Goal: Task Accomplishment & Management: Use online tool/utility

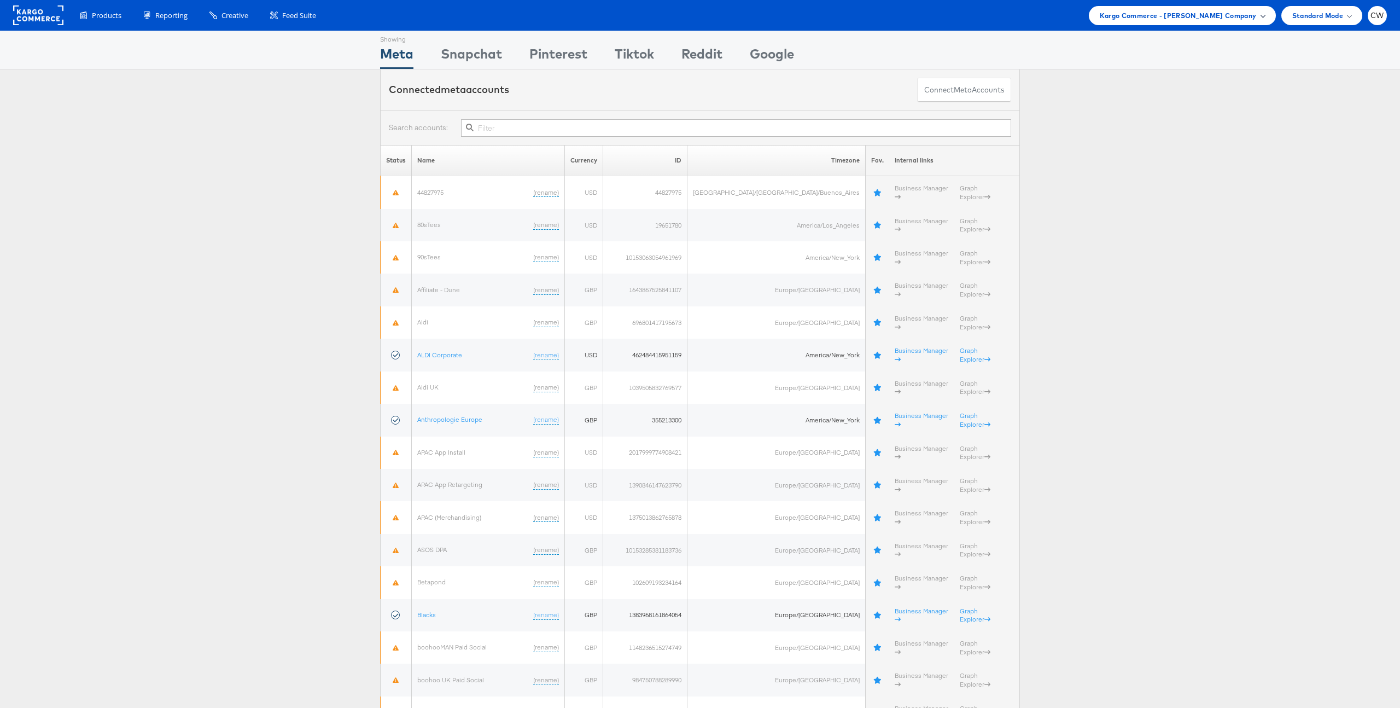
click at [1175, 18] on span "Kargo Commerce - Craig Wilmott Company" at bounding box center [1178, 15] width 157 height 11
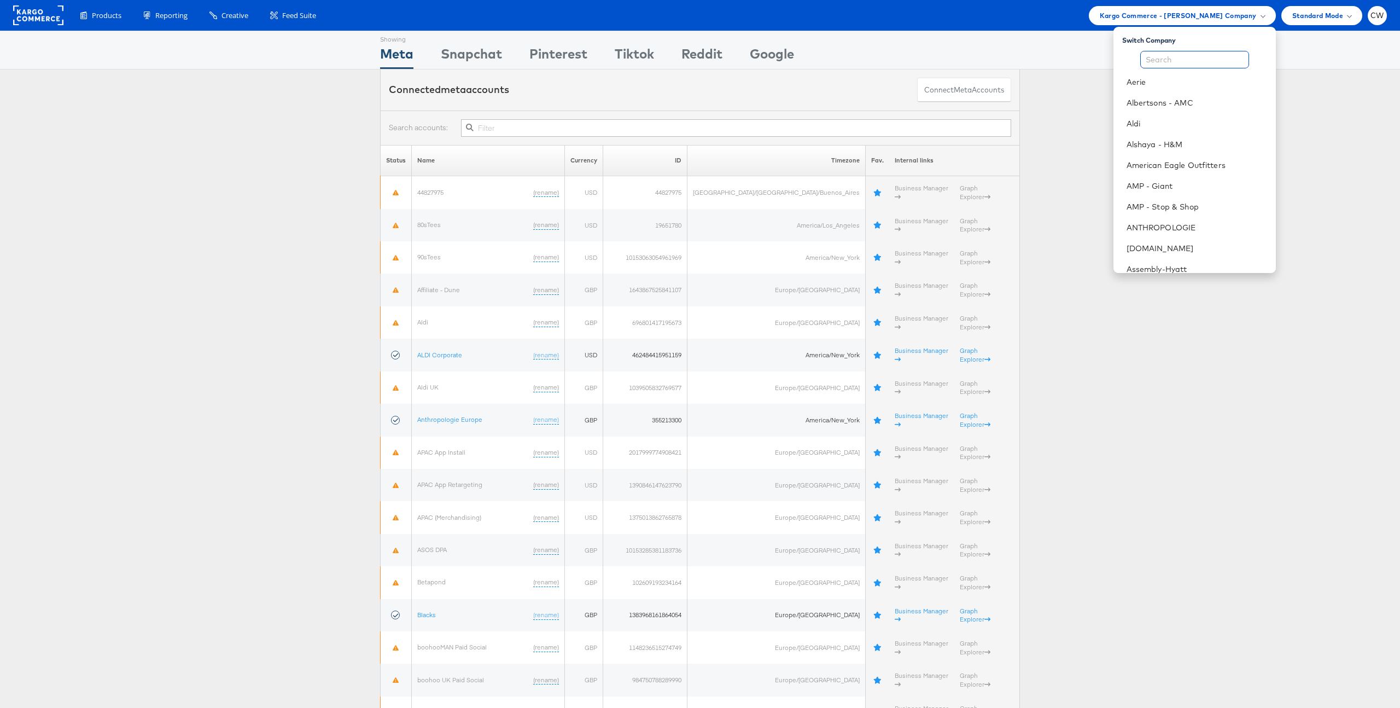
click at [1178, 55] on input "text" at bounding box center [1195, 60] width 109 height 18
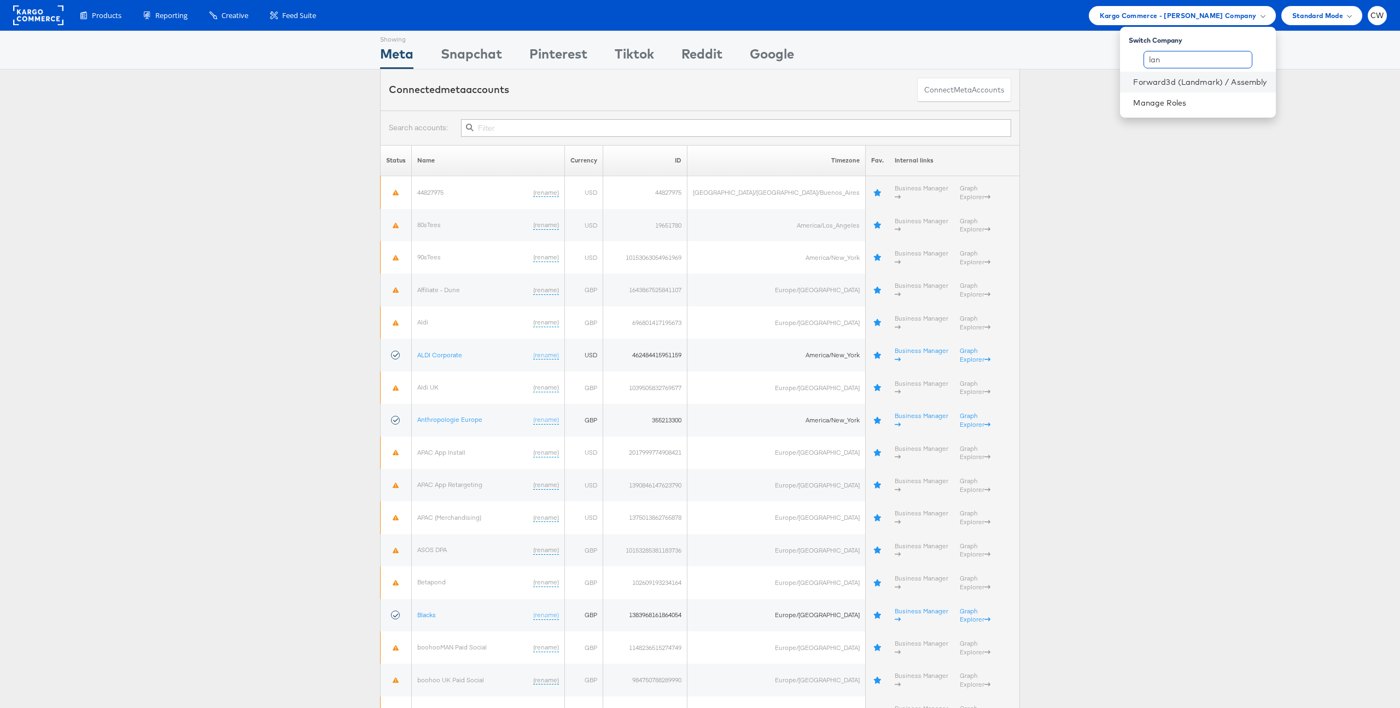
type input "lan"
click at [1206, 74] on li "Forward3d (Landmark) / Assembly" at bounding box center [1197, 82] width 155 height 21
click at [1205, 78] on link "Forward3d (Landmark) / Assembly" at bounding box center [1199, 82] width 133 height 11
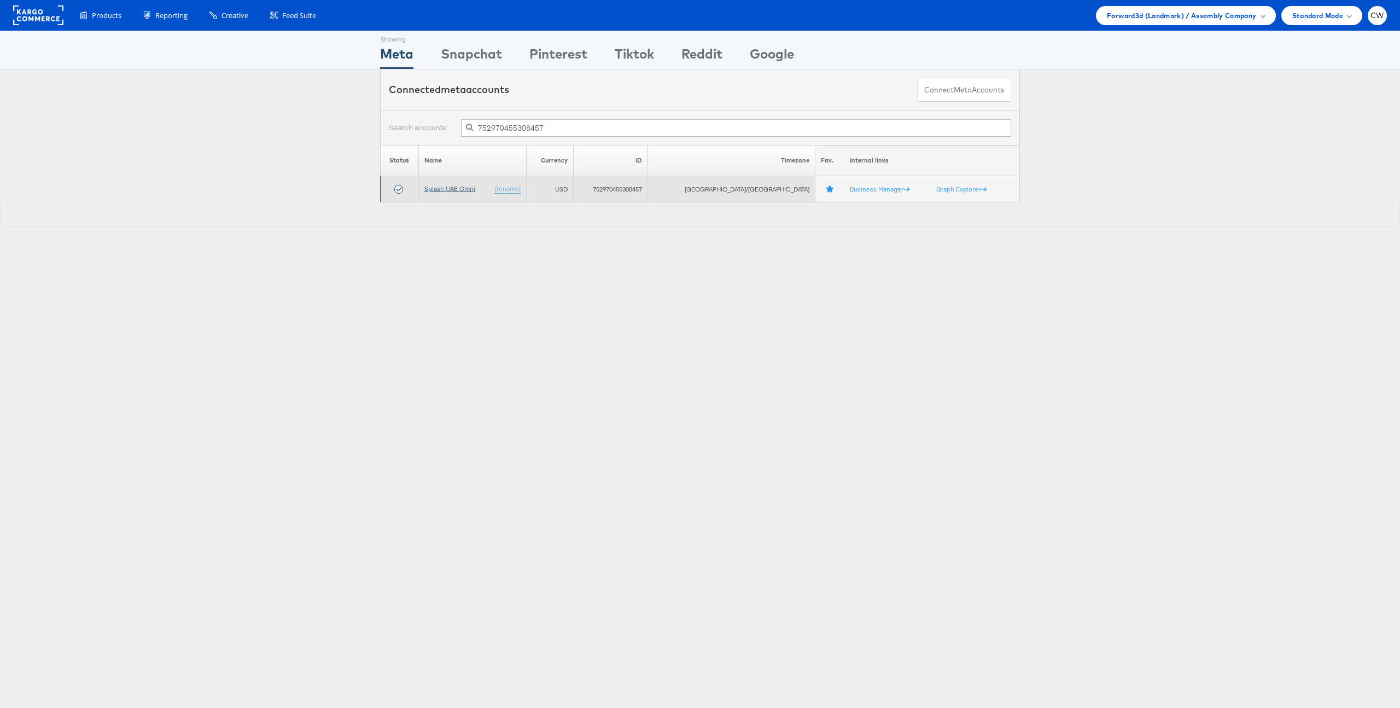
type input "752970455308457"
click at [459, 187] on link "Splash UAE Omni" at bounding box center [449, 188] width 51 height 8
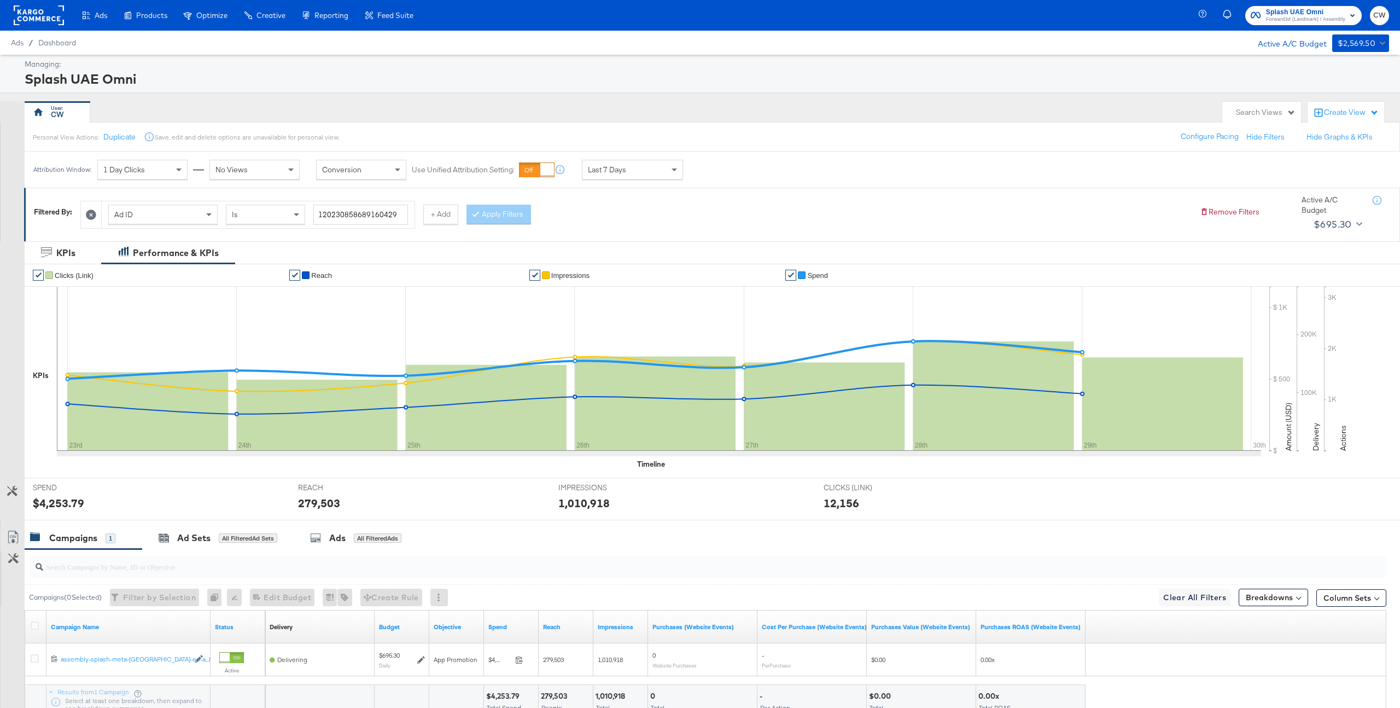
click at [94, 214] on icon at bounding box center [91, 215] width 10 height 10
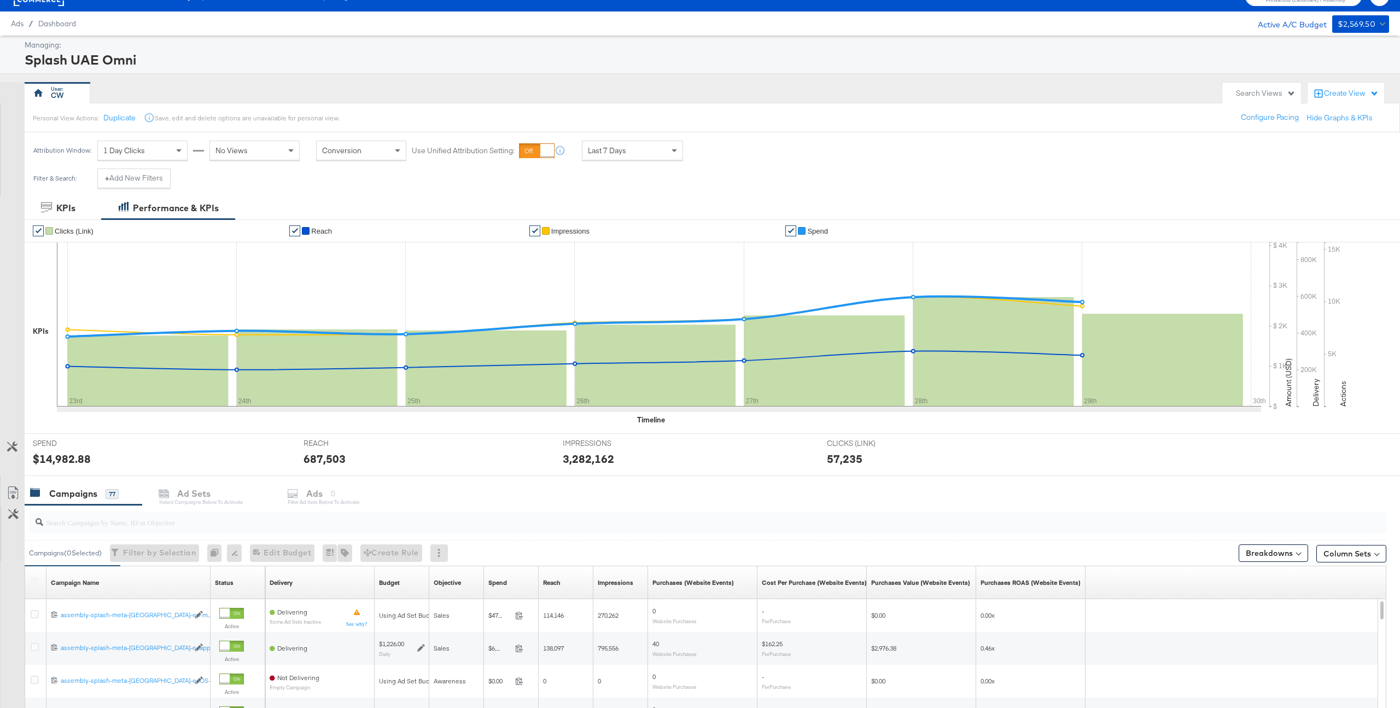
scroll to position [52, 0]
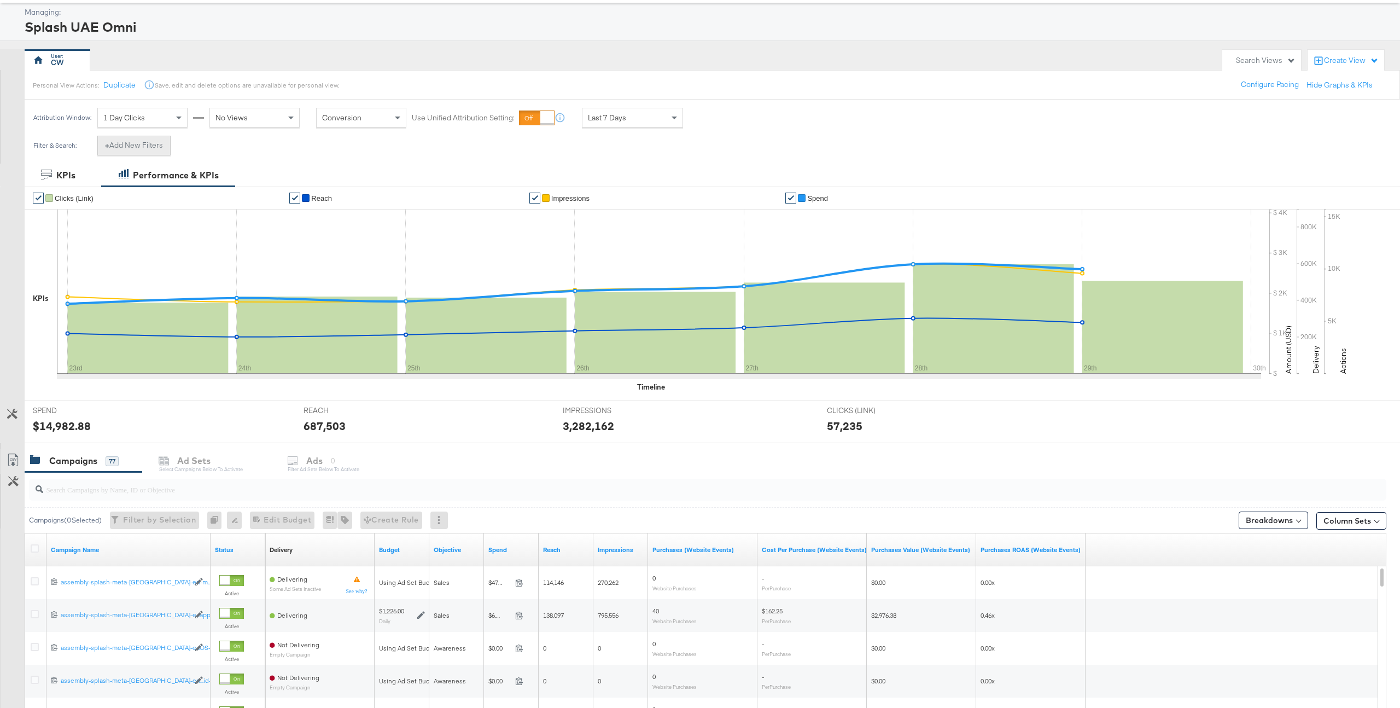
click at [142, 148] on button "+ Add New Filters" at bounding box center [133, 146] width 73 height 20
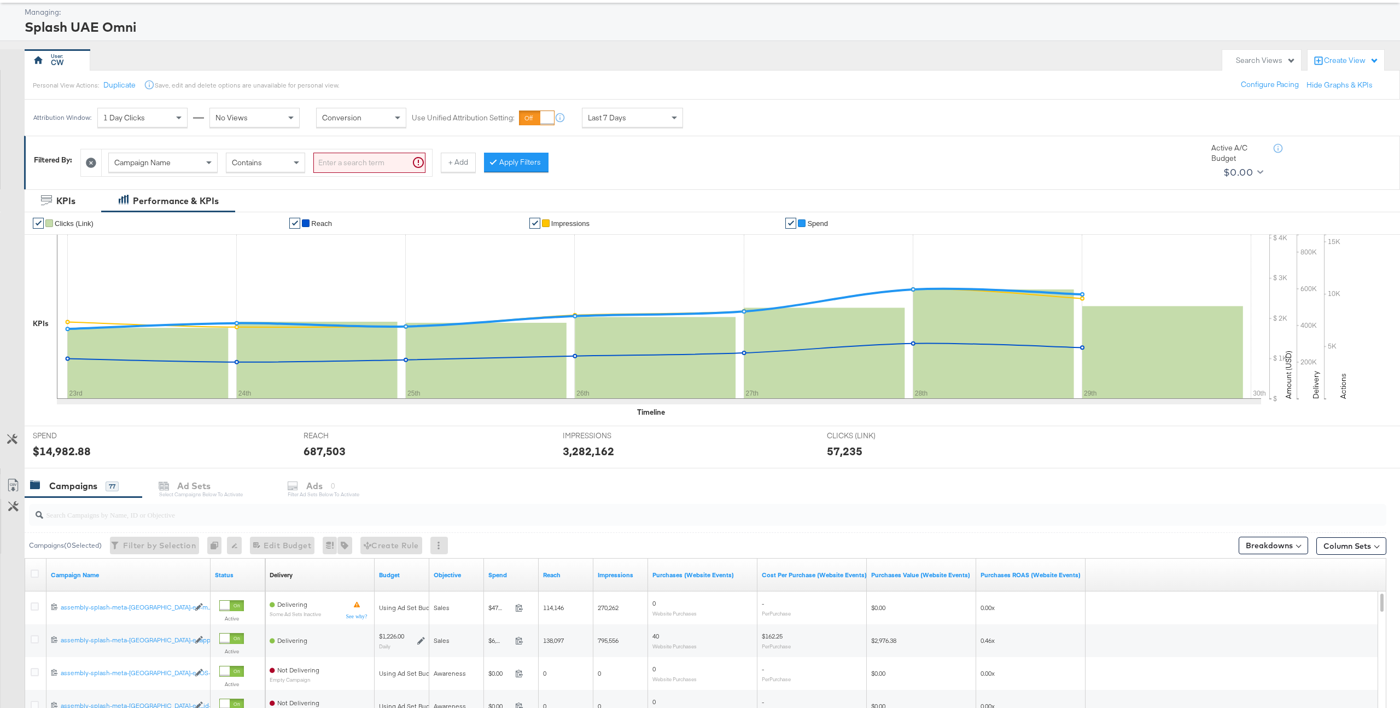
click at [175, 164] on div "Campaign Name" at bounding box center [163, 162] width 108 height 19
click at [358, 153] on input "search" at bounding box center [369, 163] width 112 height 20
paste input "120211721017610429"
type input "120211721017610429"
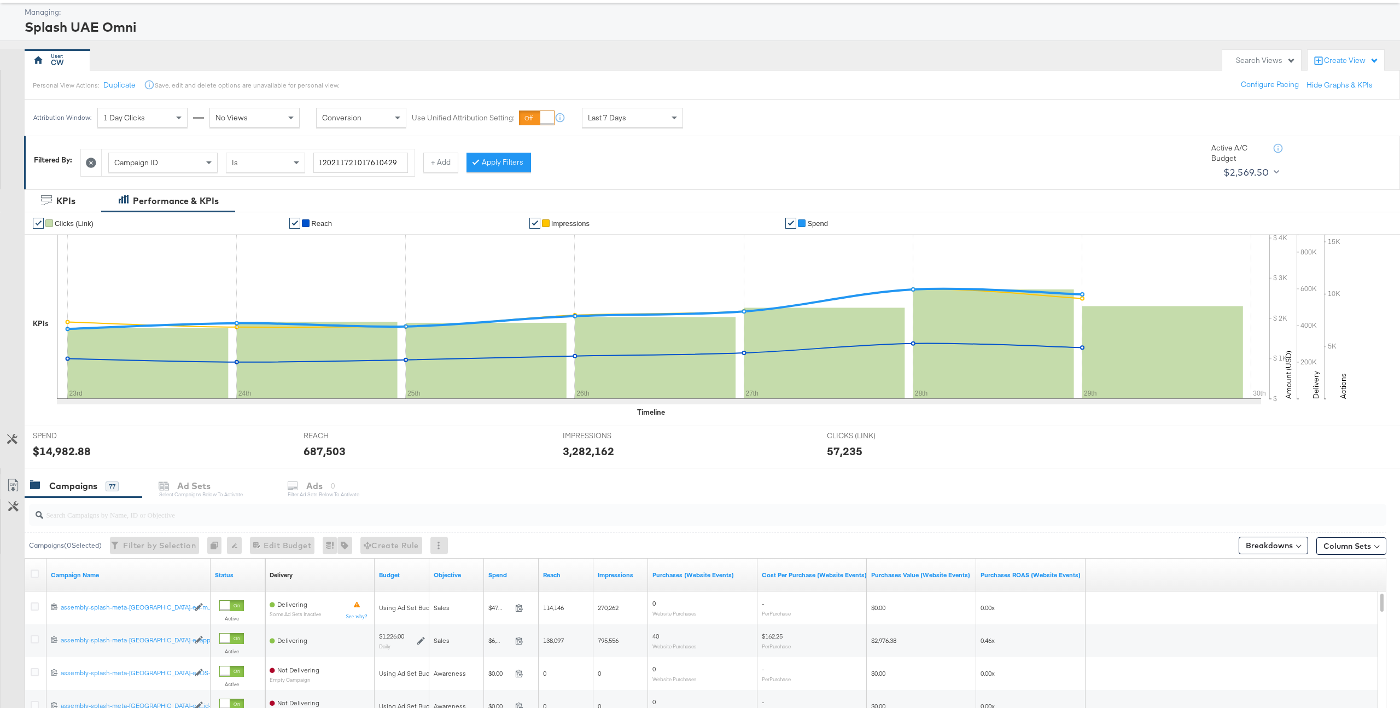
click at [546, 170] on div "Campaign ID Is 120211721017610429 + Add Apply Filters" at bounding box center [635, 159] width 1111 height 33
click at [504, 165] on button "Apply Filters" at bounding box center [499, 163] width 65 height 20
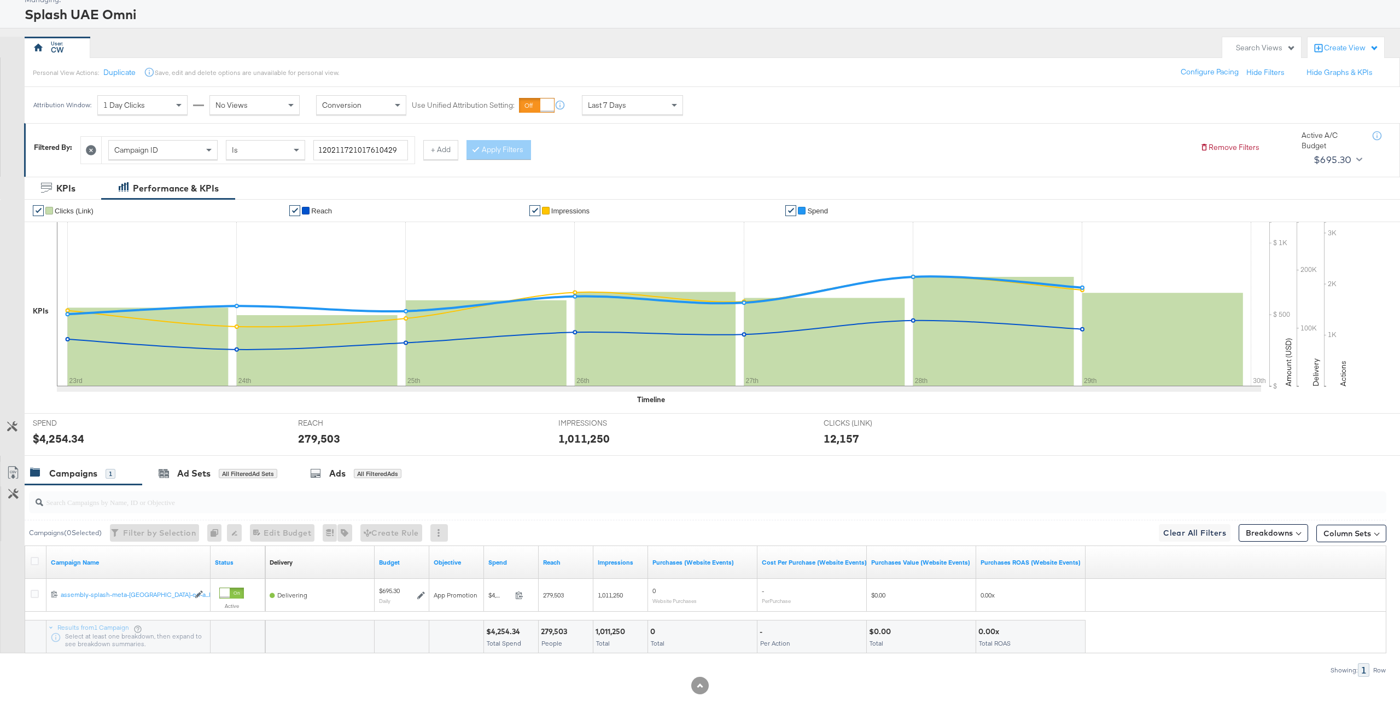
scroll to position [82, 0]
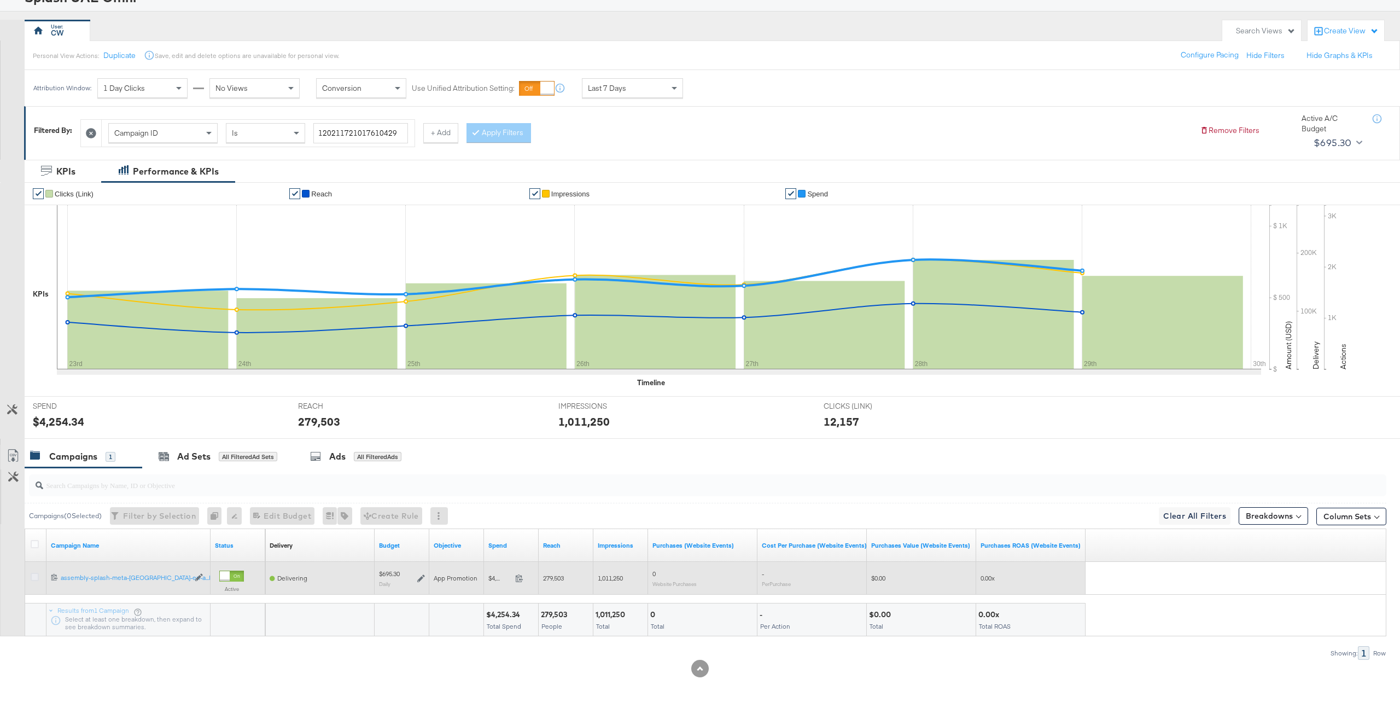
click at [33, 579] on icon at bounding box center [35, 577] width 8 height 8
click at [0, 0] on input "checkbox" at bounding box center [0, 0] width 0 height 0
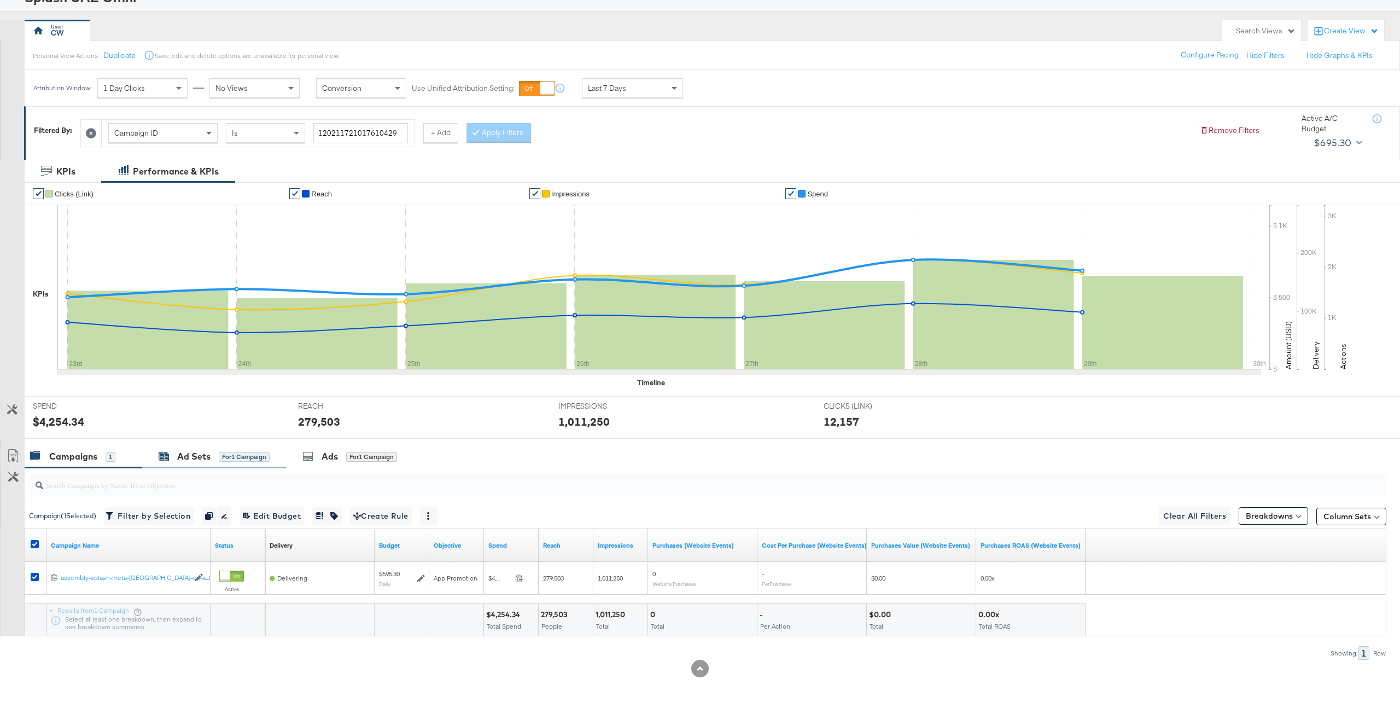
click at [241, 452] on div "for 1 Campaign" at bounding box center [244, 457] width 51 height 10
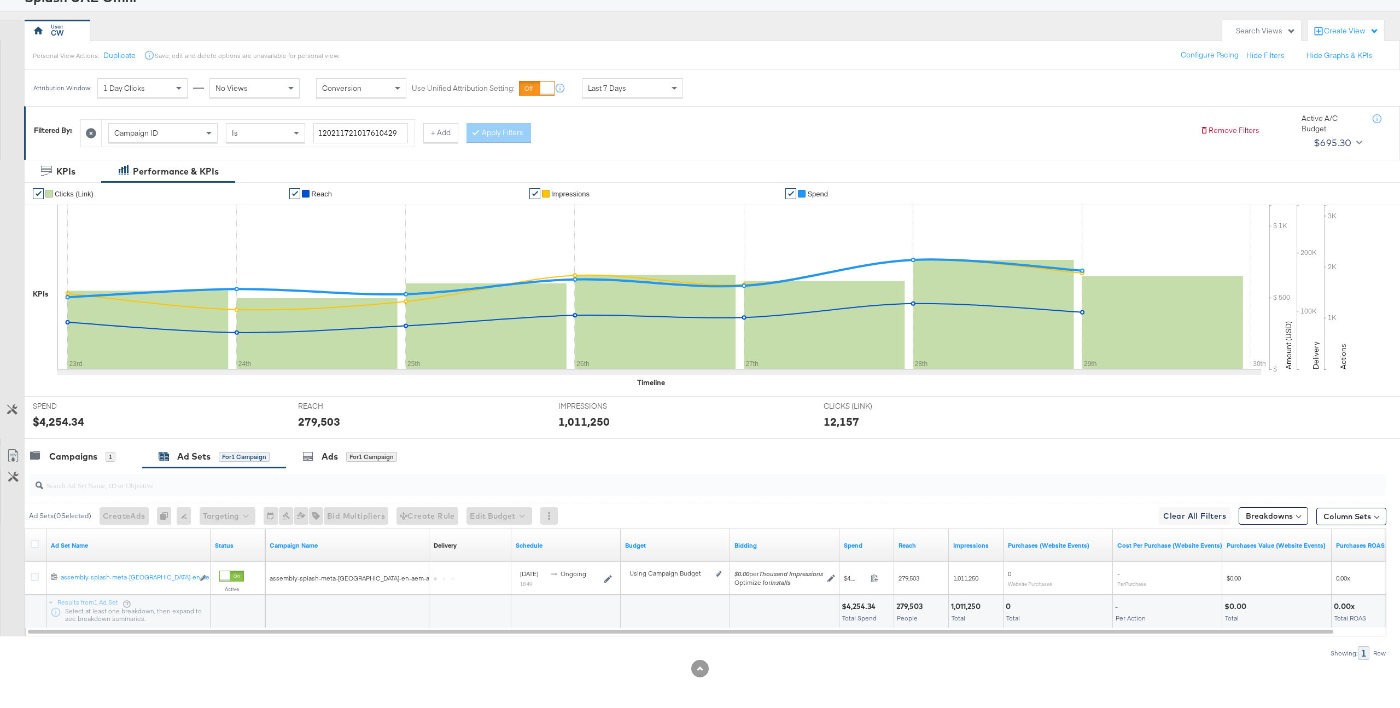
click at [347, 468] on div at bounding box center [706, 485] width 1362 height 35
click at [369, 457] on div "for 1 Campaign" at bounding box center [371, 457] width 51 height 10
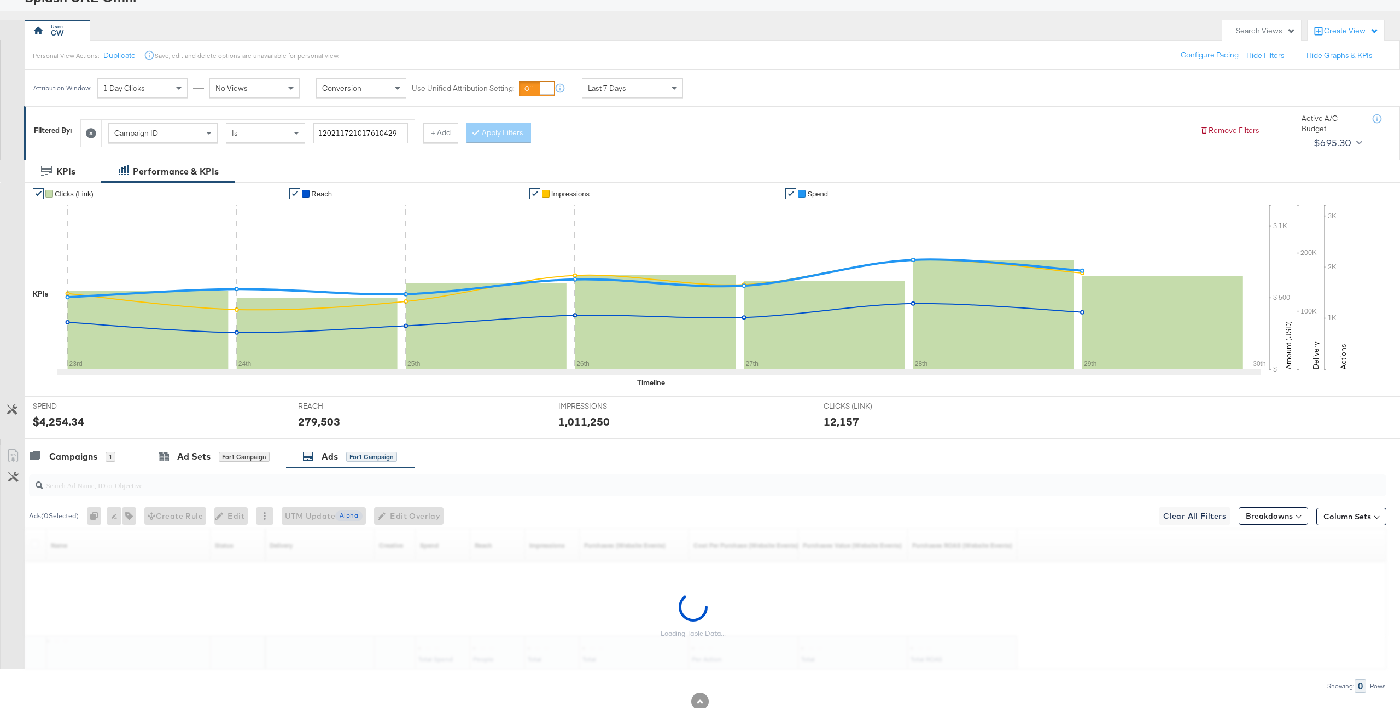
scroll to position [114, 0]
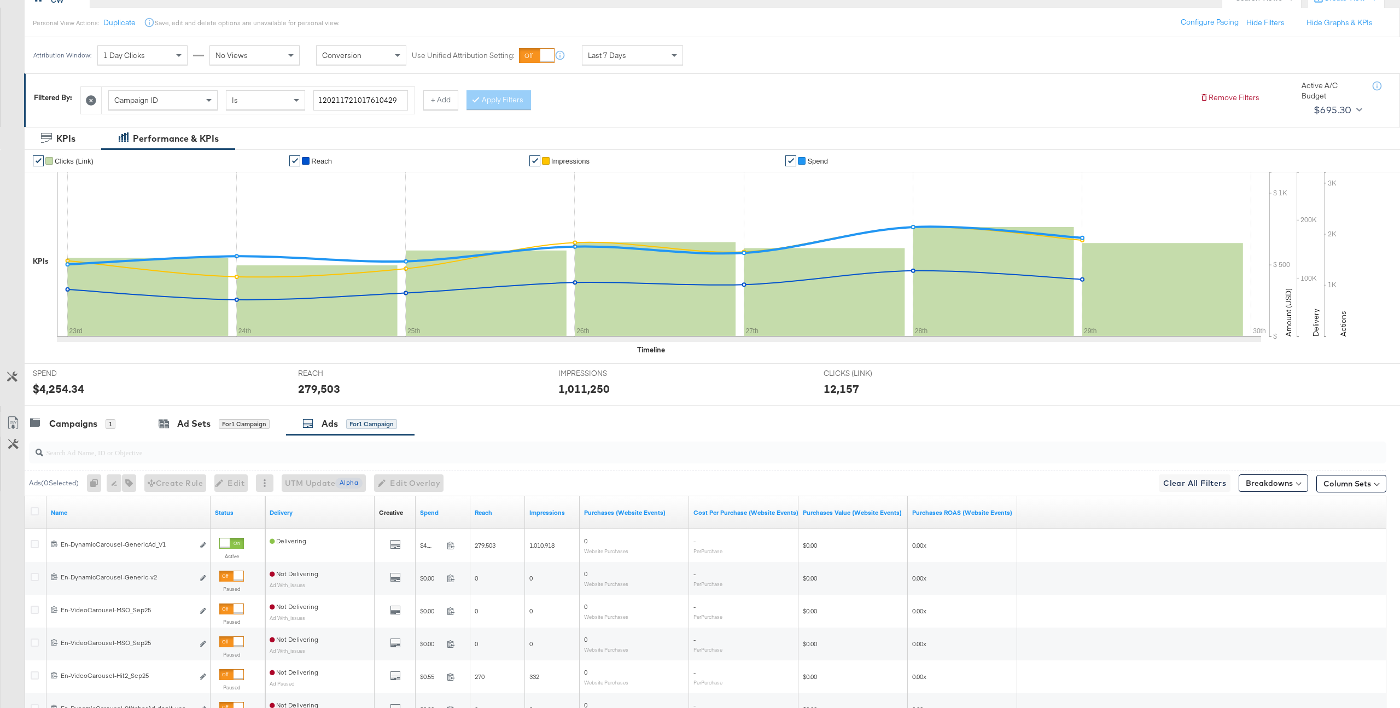
click at [214, 444] on input "search" at bounding box center [651, 447] width 1216 height 21
paste input "120230858689160429"
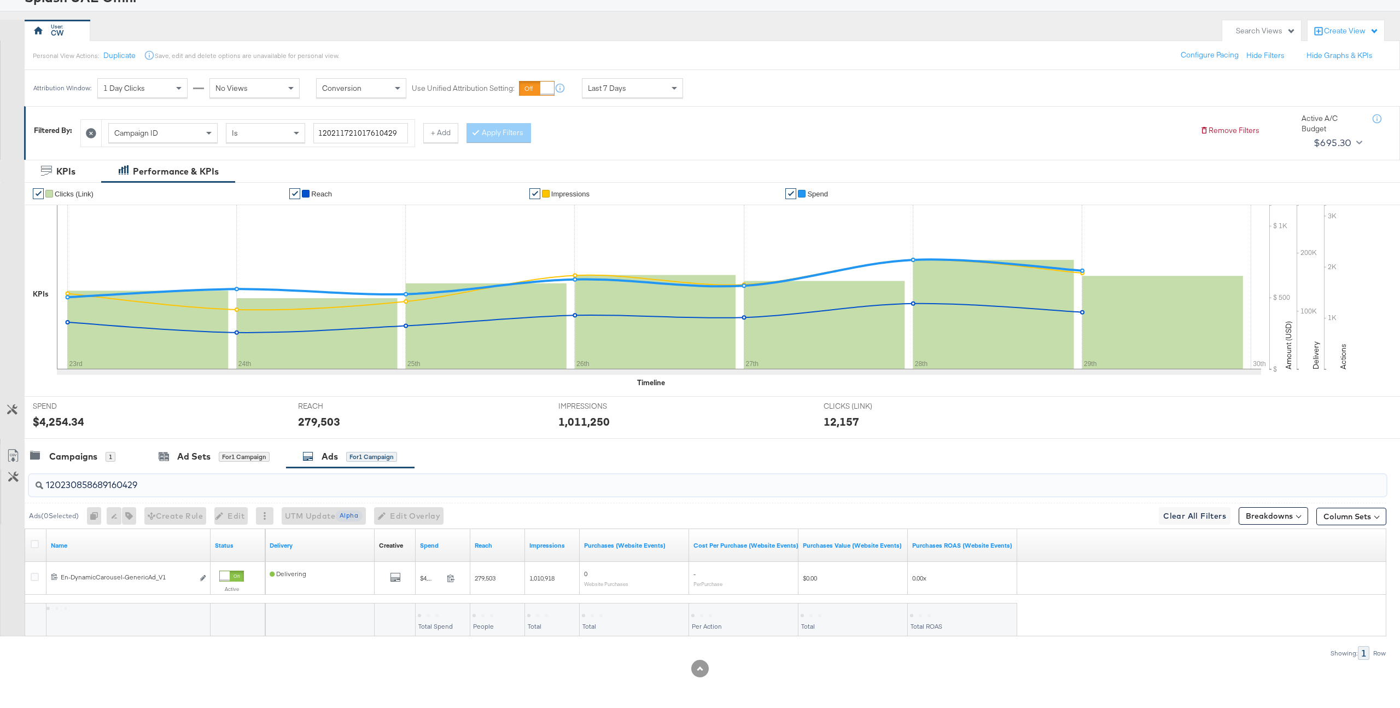
scroll to position [82, 0]
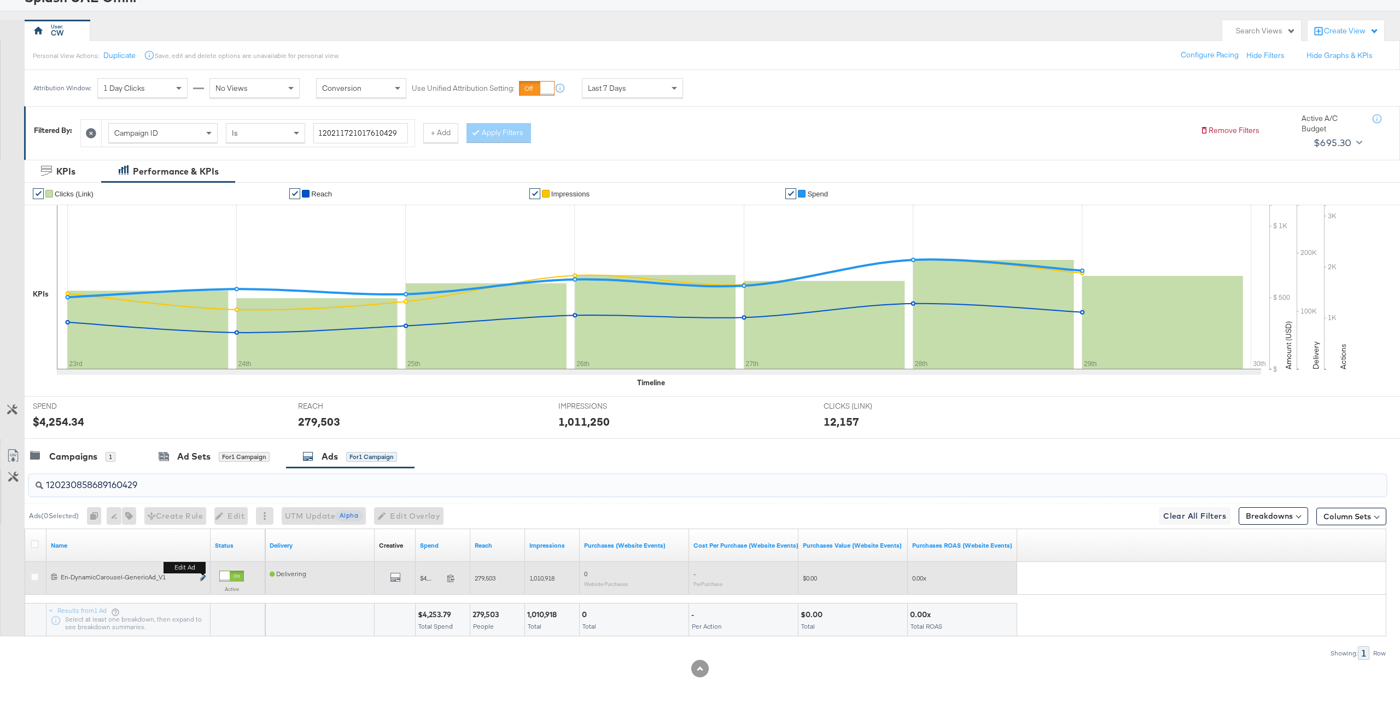
type input "120230858689160429"
click at [205, 578] on icon "link" at bounding box center [202, 578] width 5 height 6
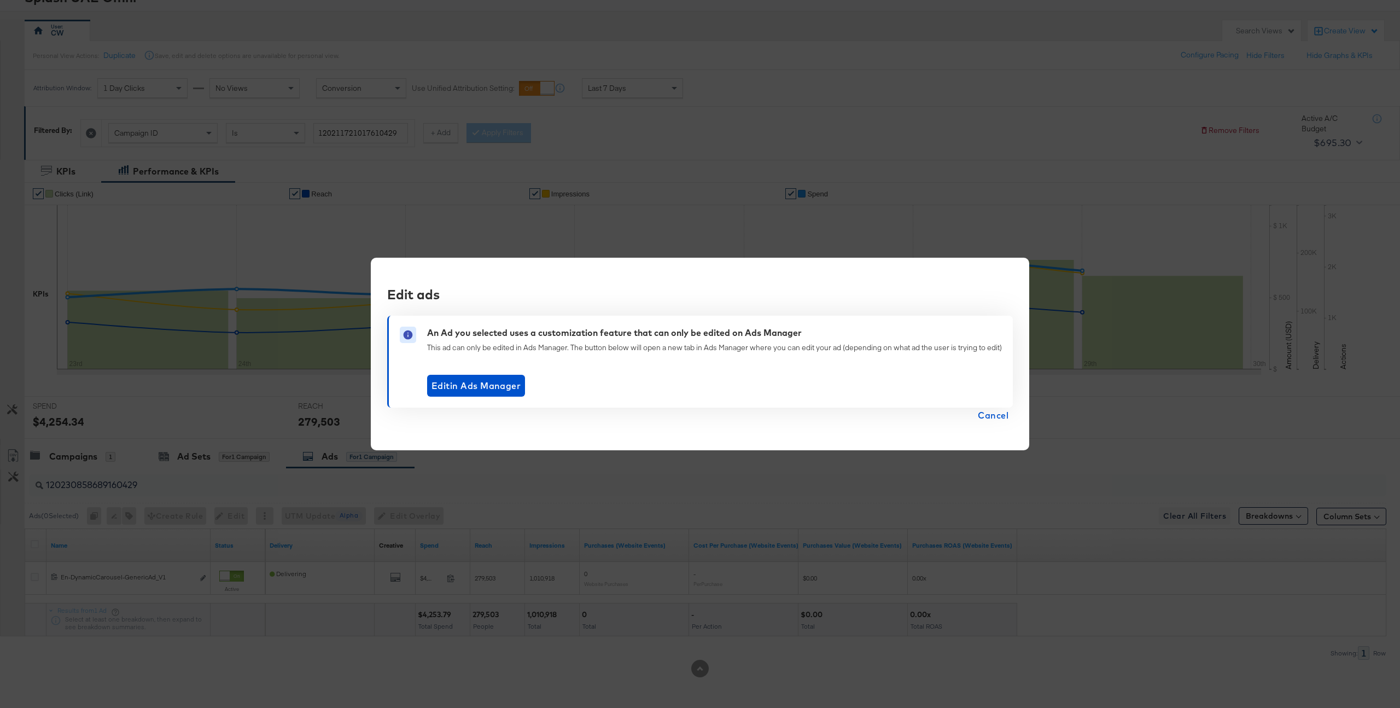
click at [995, 412] on span "Cancel" at bounding box center [993, 415] width 31 height 15
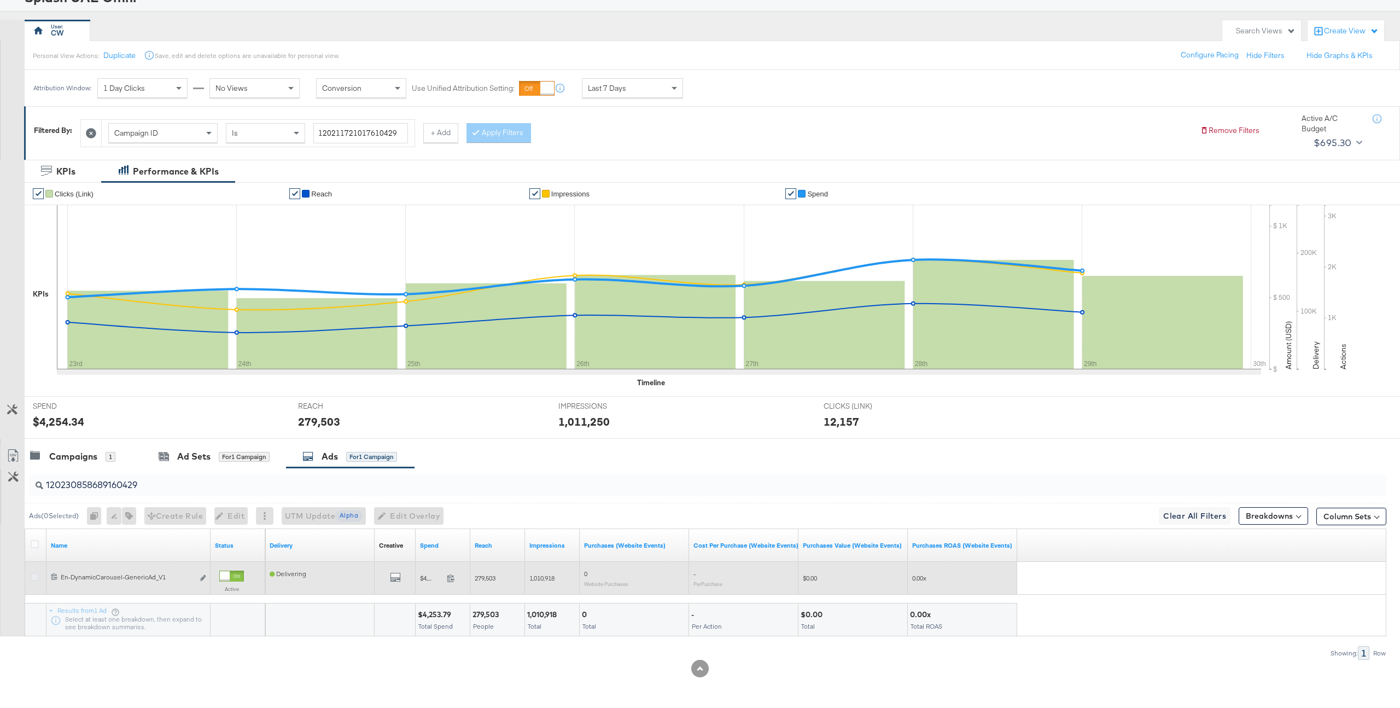
click at [33, 578] on icon at bounding box center [35, 577] width 8 height 8
click at [0, 0] on input "checkbox" at bounding box center [0, 0] width 0 height 0
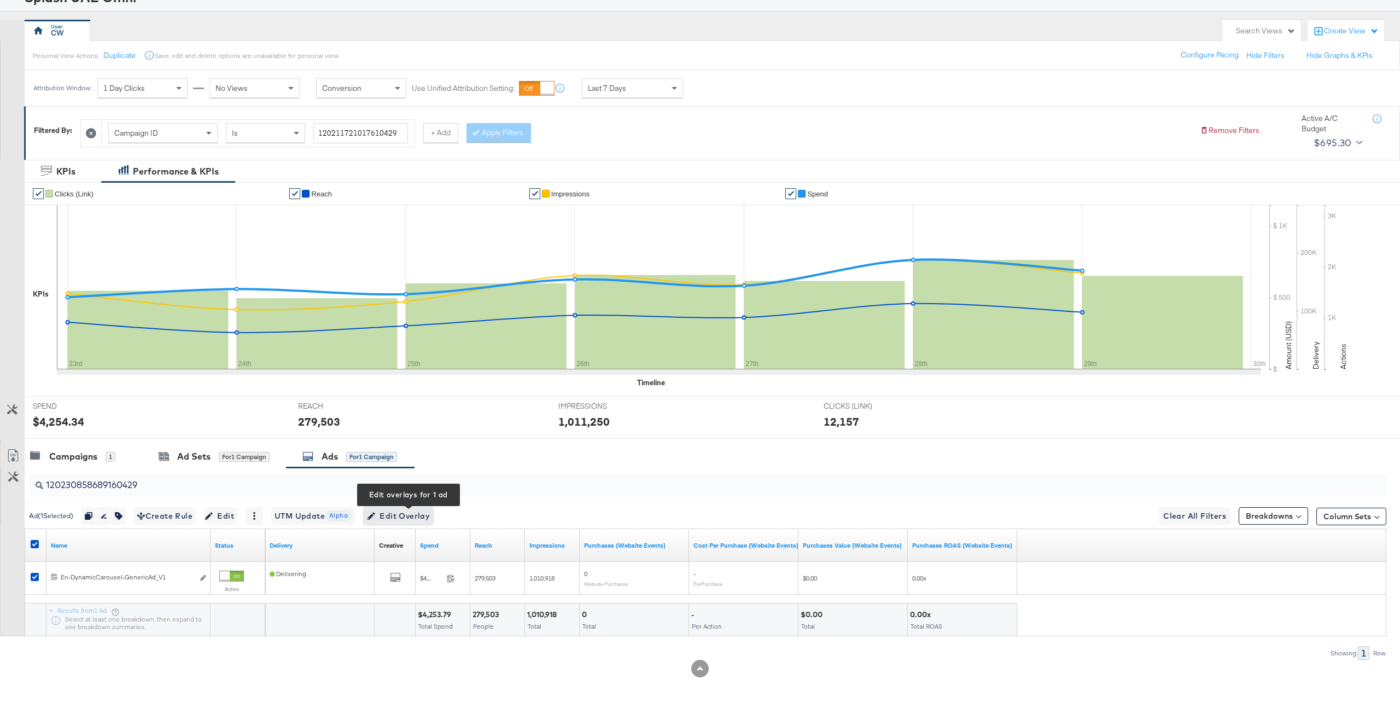
click at [424, 514] on span "Edit Overlay Edit overlays for 1 ad" at bounding box center [398, 516] width 63 height 14
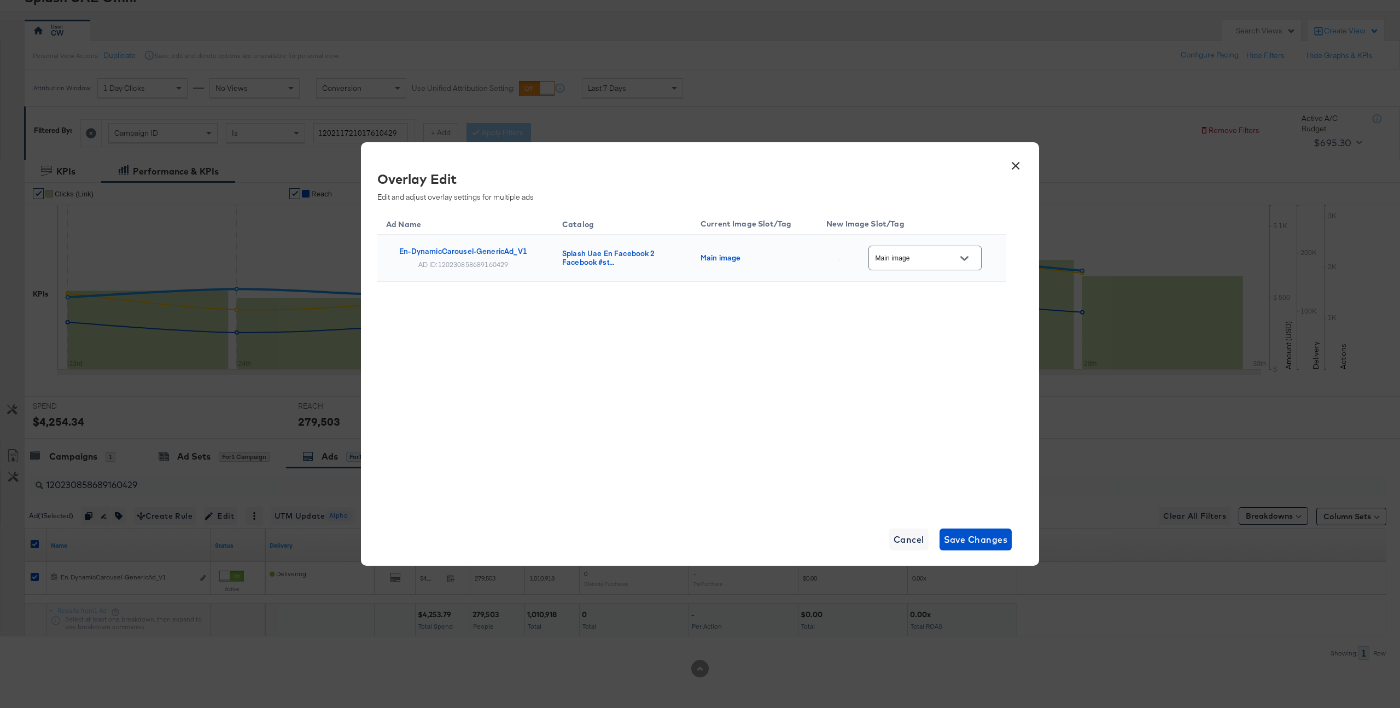
click at [952, 244] on div "Main image" at bounding box center [925, 257] width 113 height 29
click at [968, 256] on icon "Open" at bounding box center [965, 258] width 8 height 8
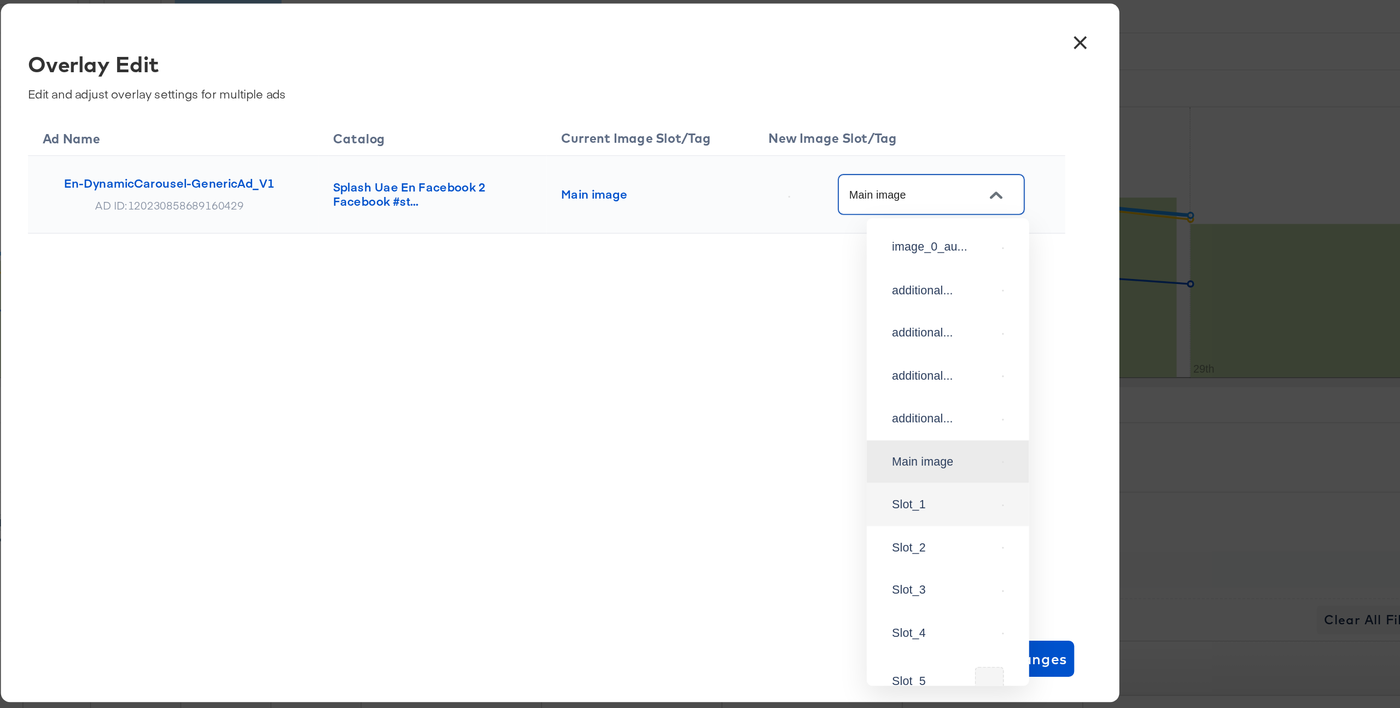
click at [925, 456] on div "Slot_1" at bounding box center [935, 446] width 81 height 20
type input "Slot_1"
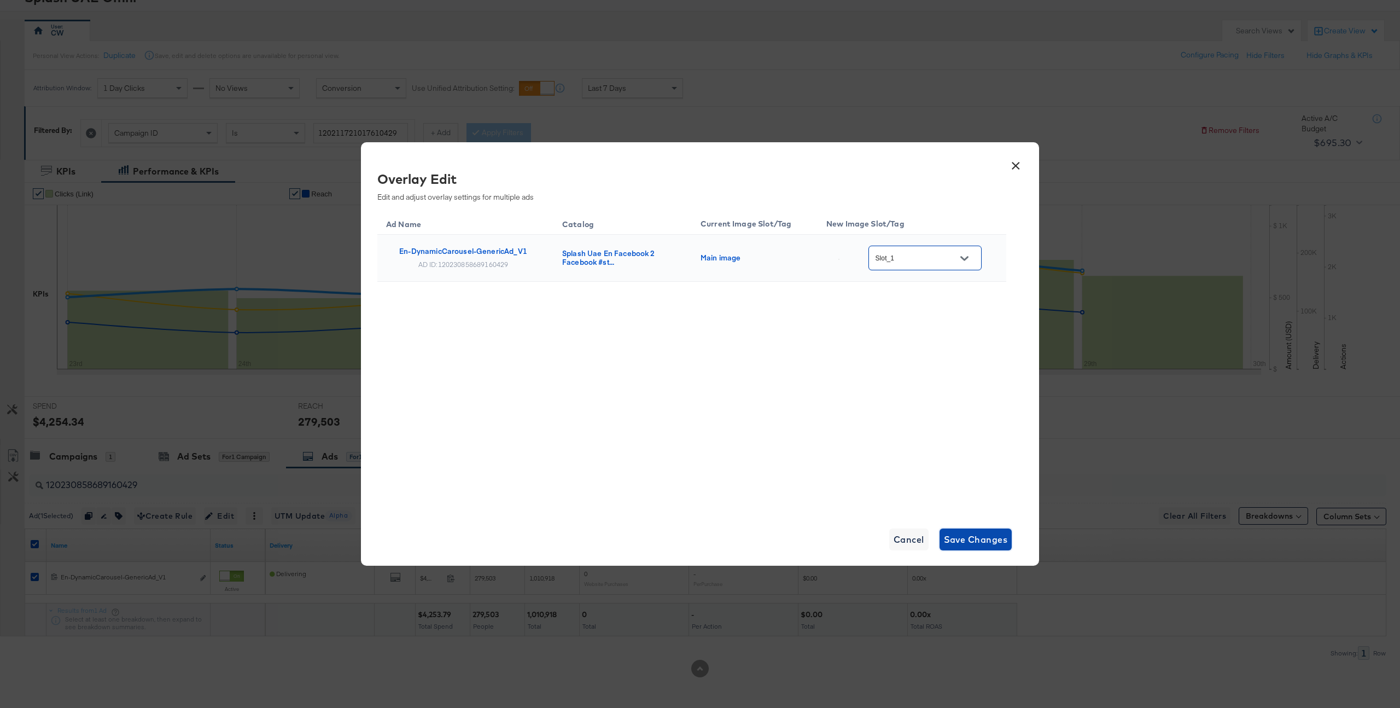
click at [963, 539] on span "Save Changes" at bounding box center [976, 539] width 64 height 15
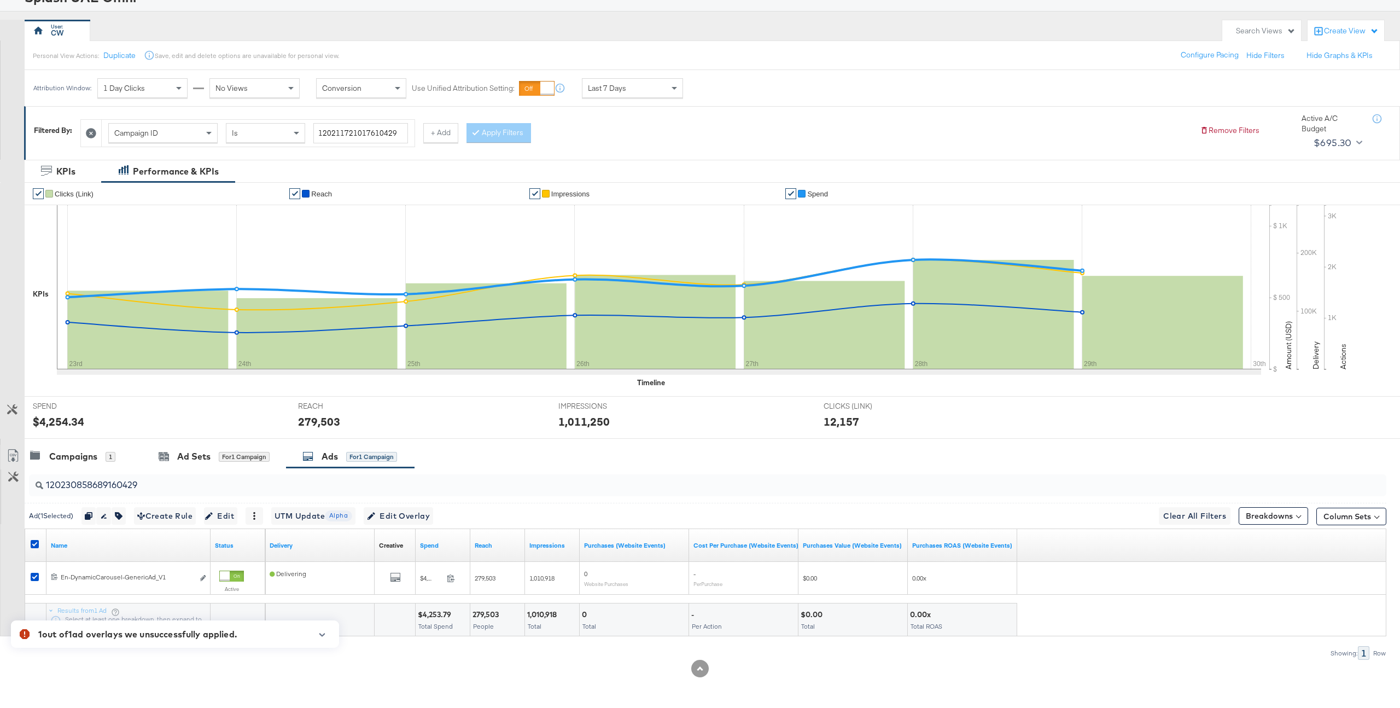
click at [323, 632] on icon "button" at bounding box center [322, 635] width 8 height 6
click at [118, 459] on div "Campaigns 1" at bounding box center [78, 456] width 96 height 13
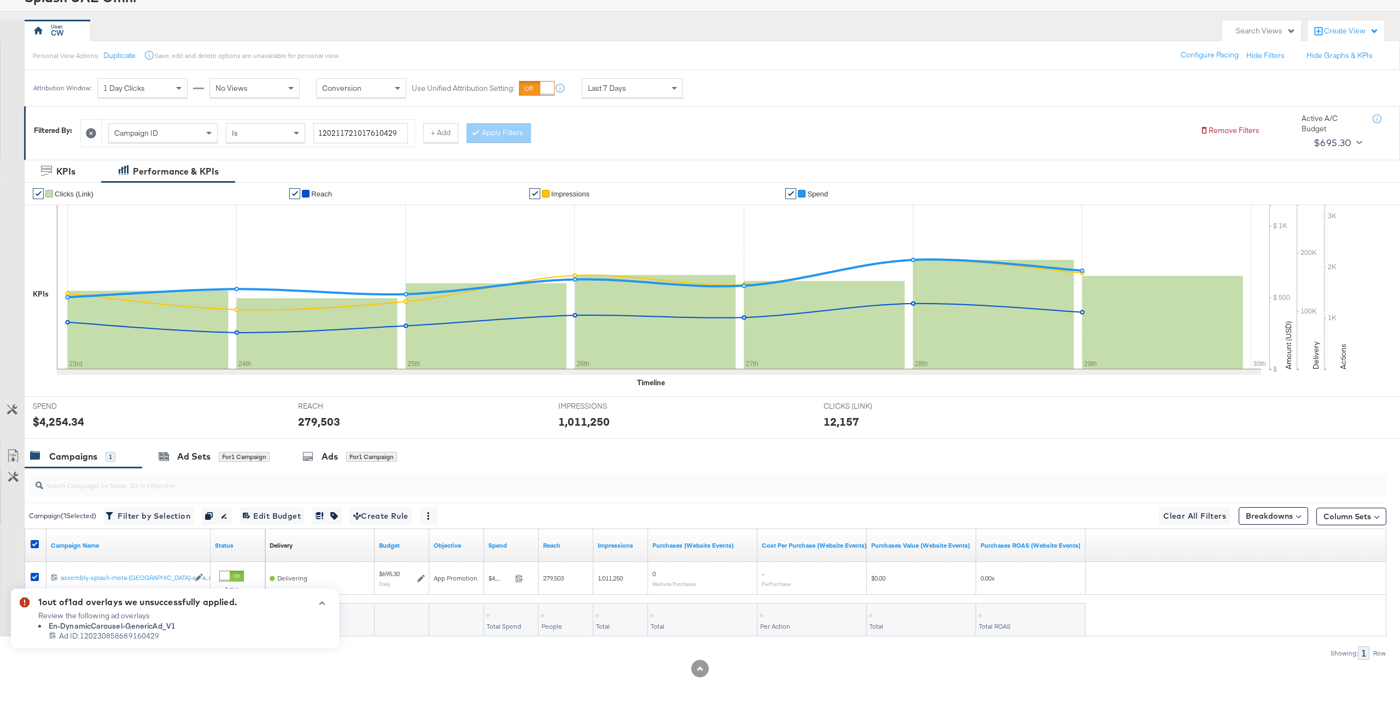
click at [135, 580] on div "1 out of 1 ad overlays we unsuccessfully applied. Review the following ad overl…" at bounding box center [175, 618] width 350 height 81
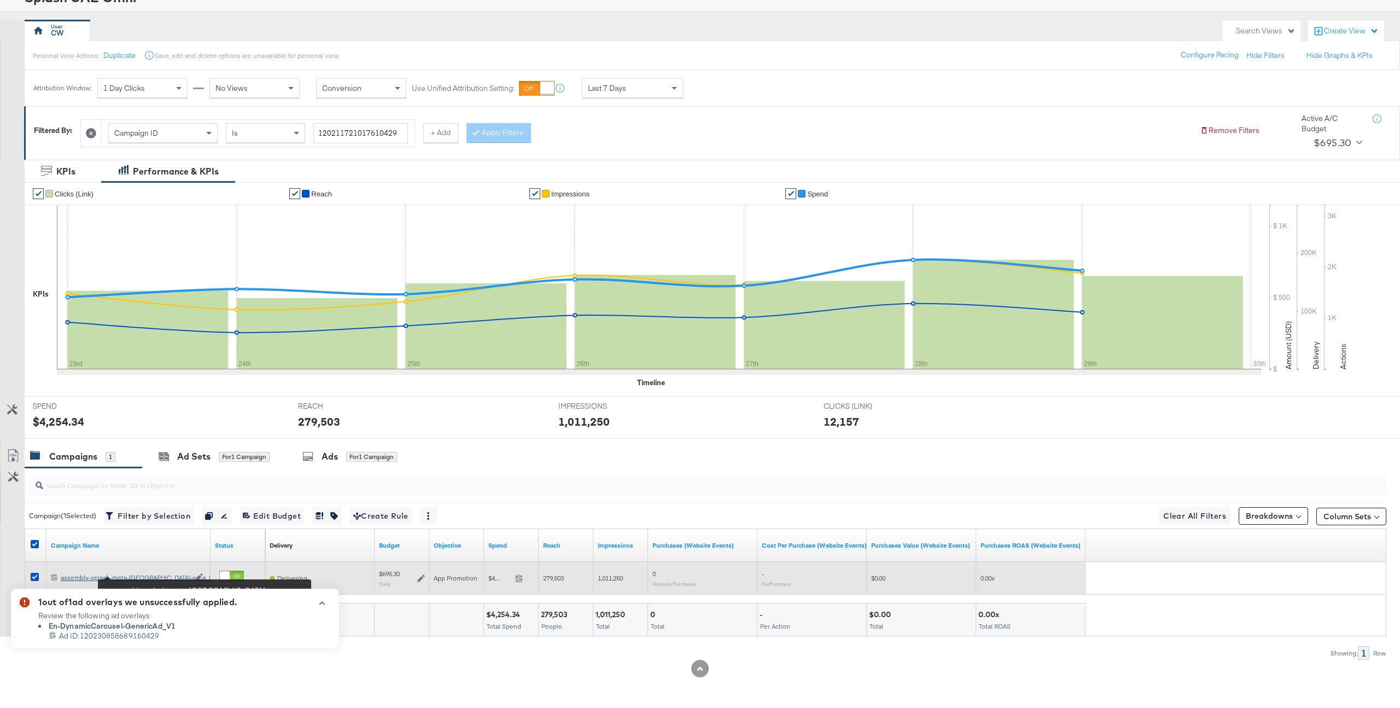
click at [139, 575] on div "assembly-splash-meta-[GEOGRAPHIC_DATA]-en-aem-app-install-ios-2024 assembly-spl…" at bounding box center [125, 577] width 129 height 9
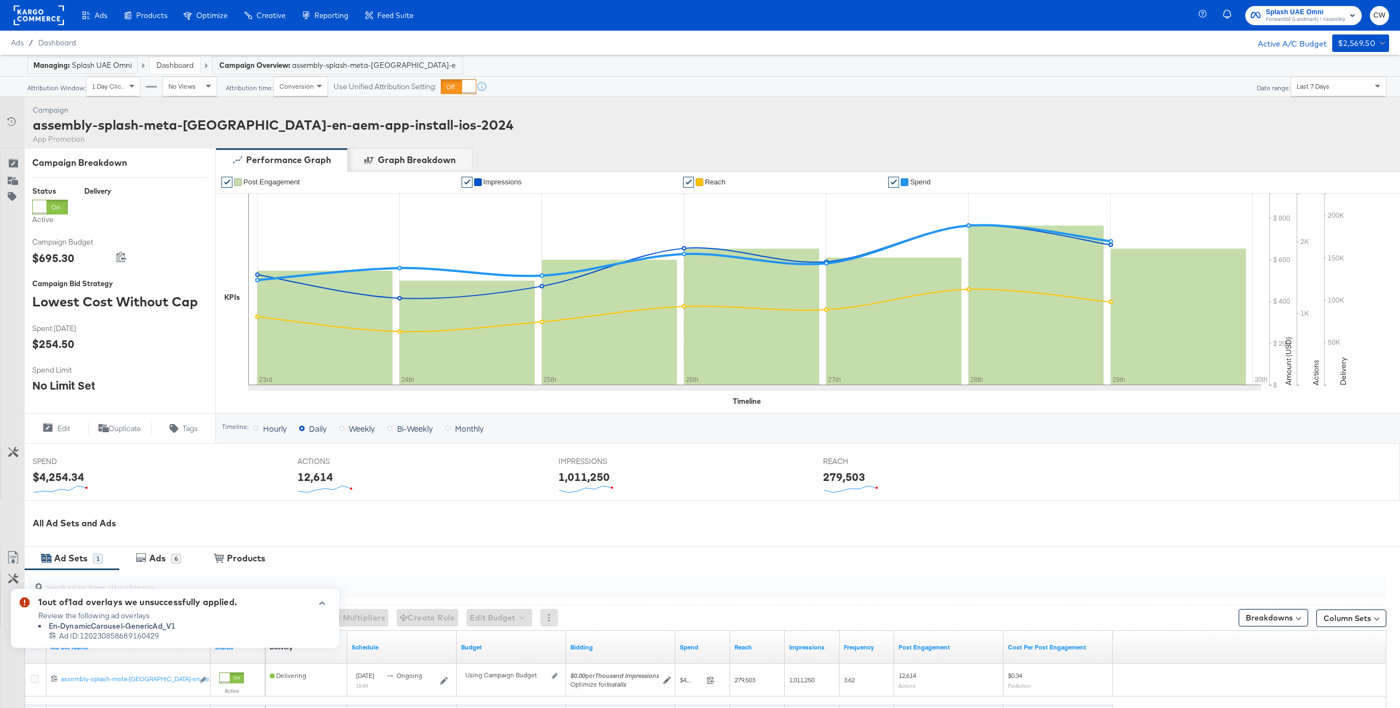
click at [325, 603] on icon "button" at bounding box center [322, 603] width 8 height 6
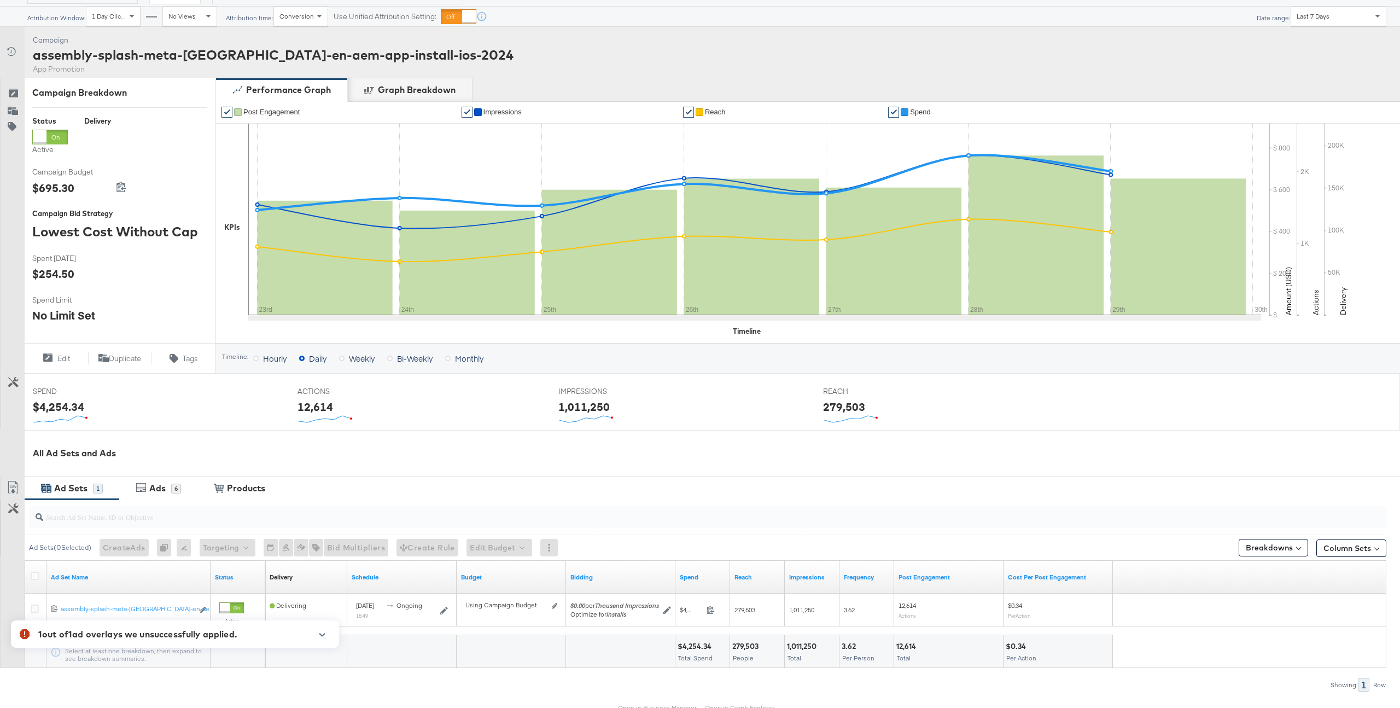
scroll to position [129, 0]
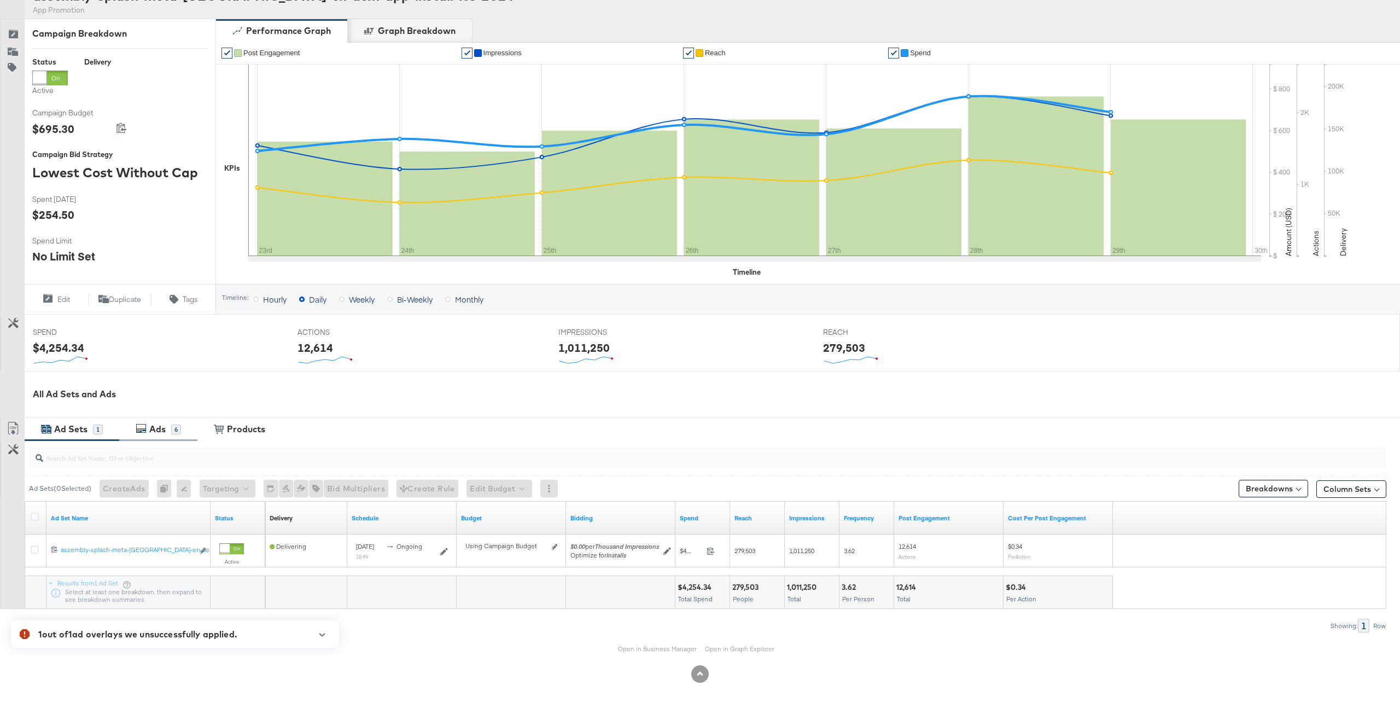
click at [190, 436] on div "Ads 6" at bounding box center [158, 429] width 78 height 24
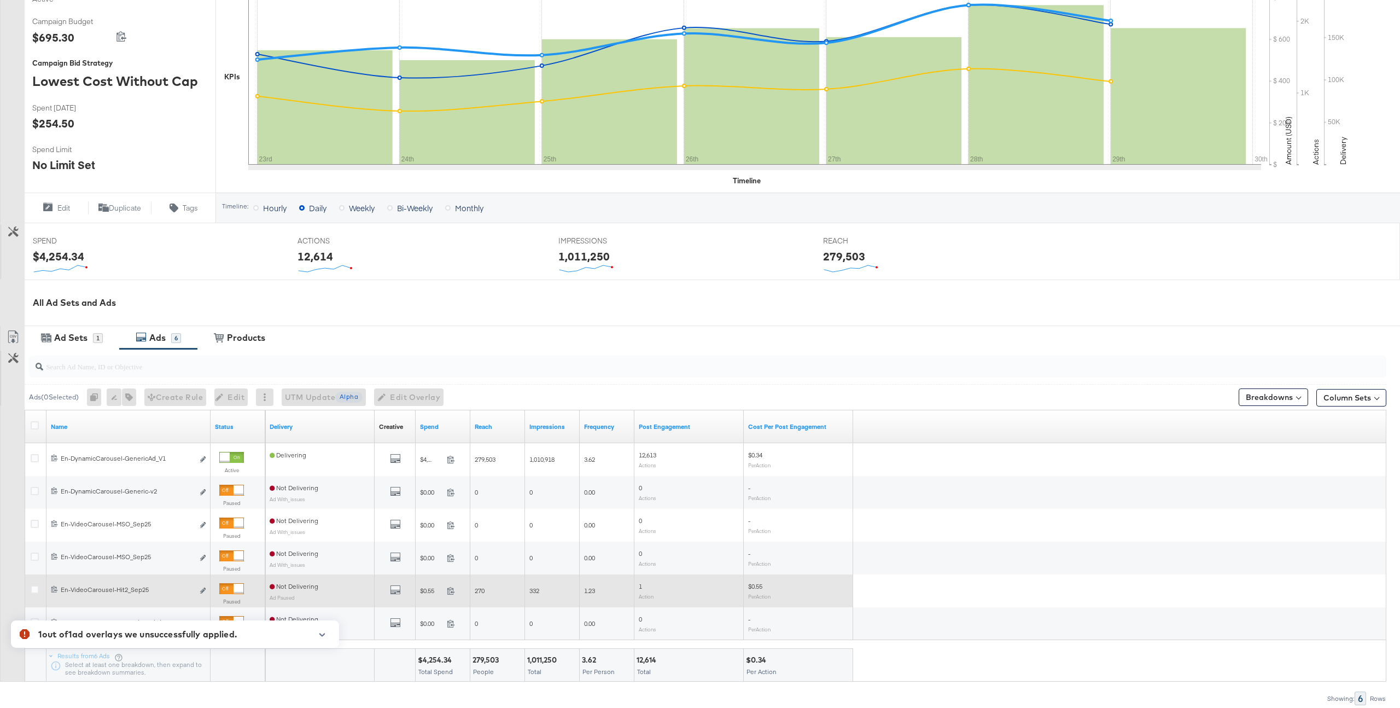
scroll to position [293, 0]
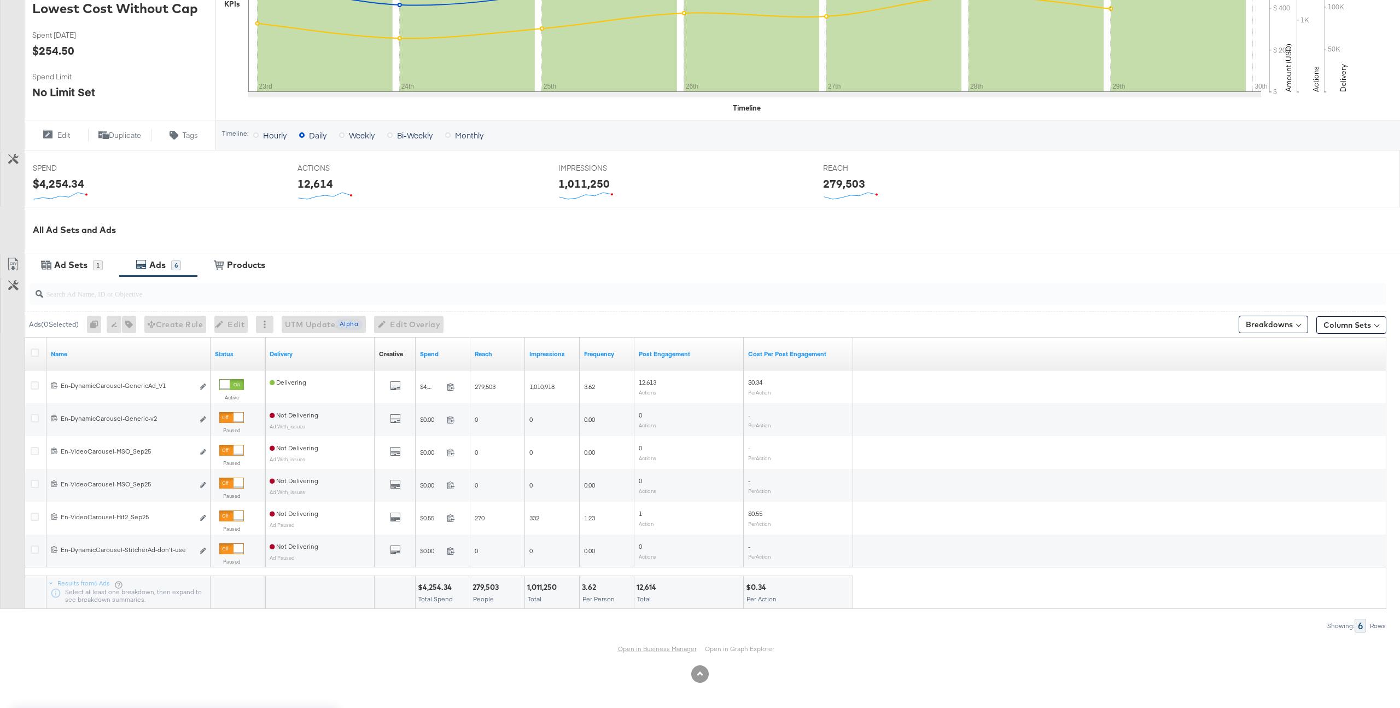
click at [664, 648] on link "Open in Business Manager" at bounding box center [657, 648] width 79 height 8
